Goal: Find specific page/section: Find specific page/section

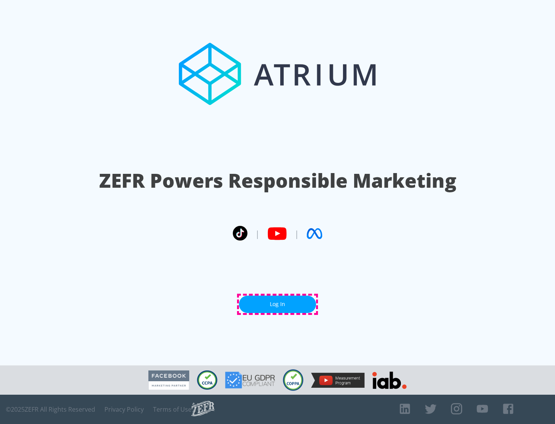
click at [278, 304] on link "Log In" at bounding box center [277, 304] width 77 height 17
